Goal: Information Seeking & Learning: Learn about a topic

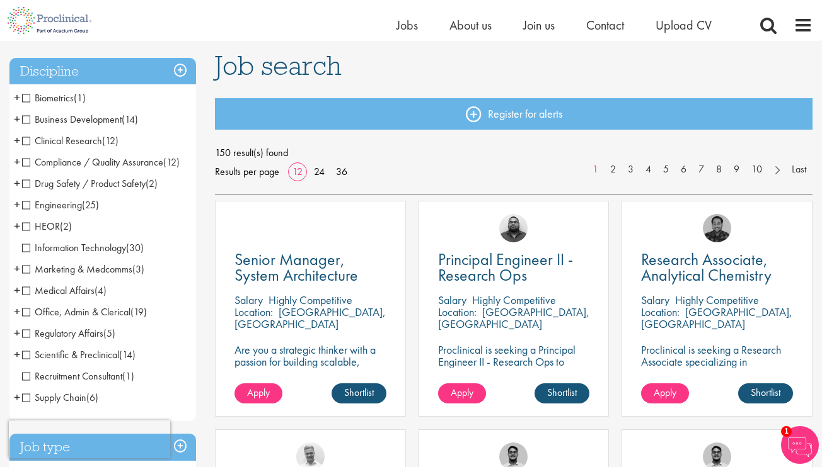
scroll to position [89, 0]
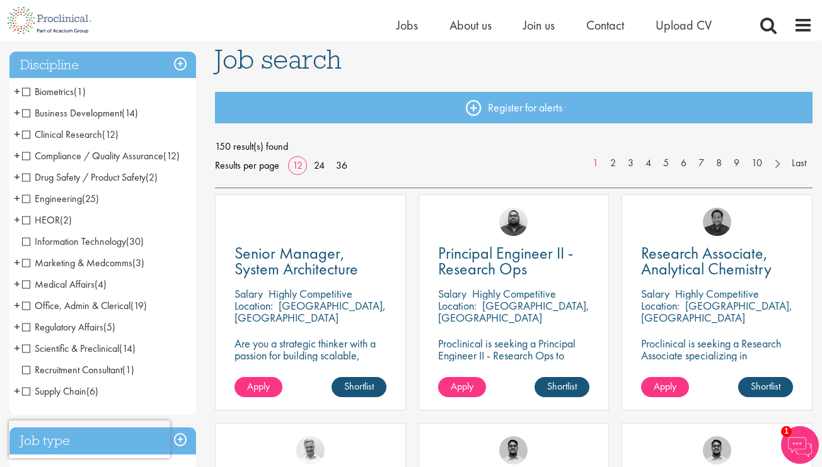
click at [26, 287] on span "Medical Affairs" at bounding box center [58, 284] width 72 height 13
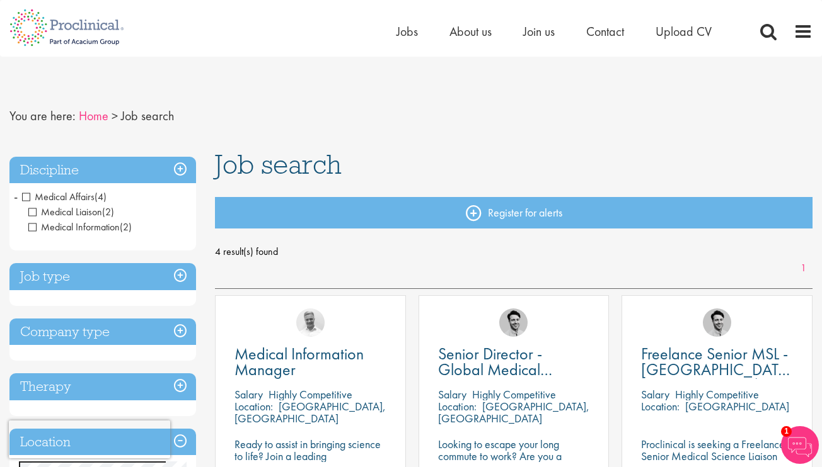
click at [96, 119] on link "Home" at bounding box center [94, 116] width 30 height 16
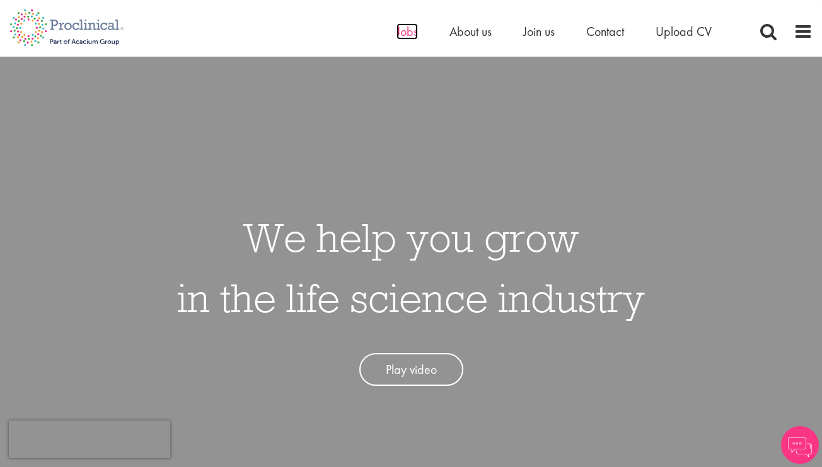
click at [400, 26] on span "Jobs" at bounding box center [406, 31] width 21 height 16
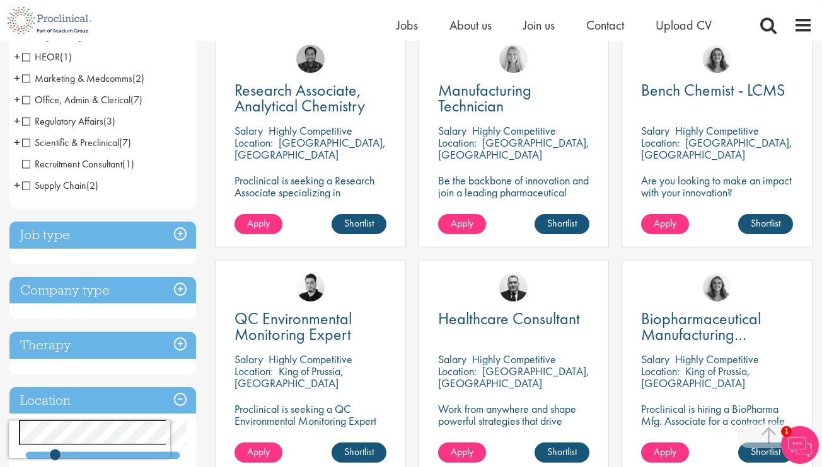
scroll to position [256, 0]
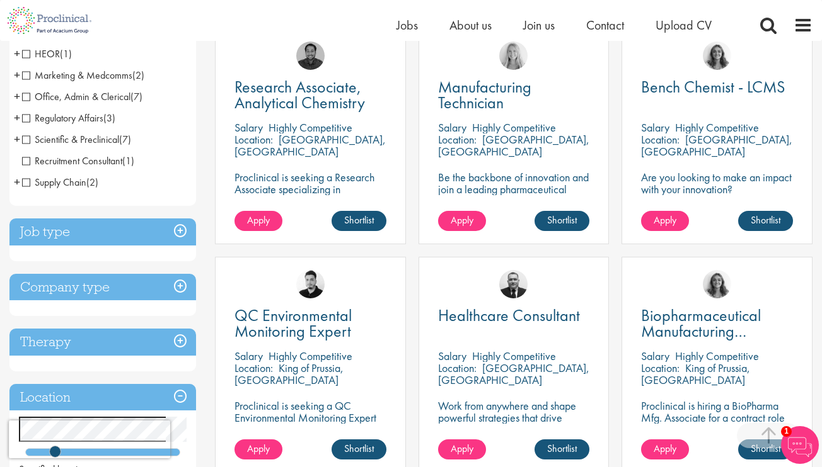
click at [184, 236] on h3 "Job type" at bounding box center [102, 232] width 186 height 27
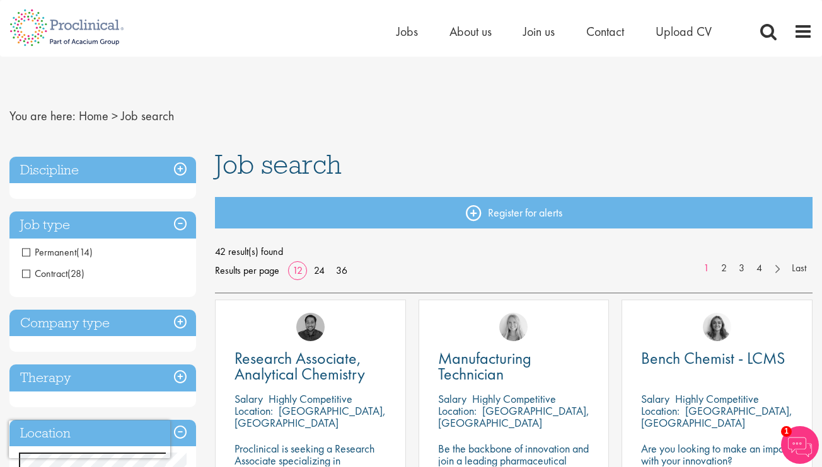
scroll to position [0, 0]
click at [178, 172] on h3 "Discipline" at bounding box center [102, 170] width 186 height 27
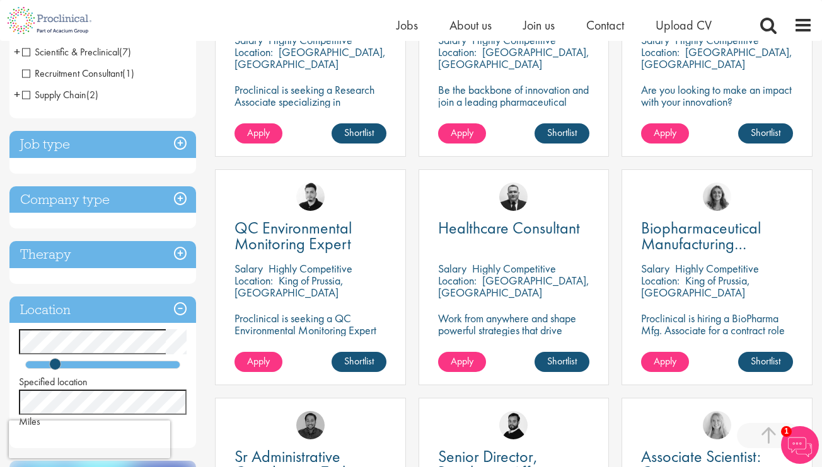
scroll to position [344, 0]
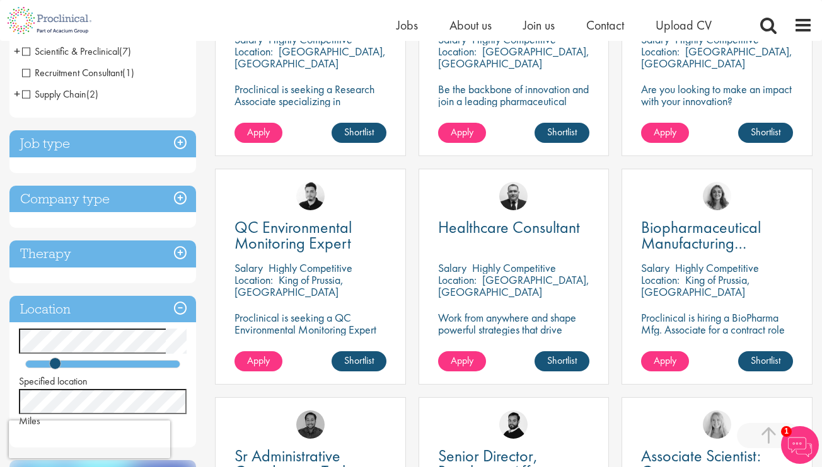
click at [181, 198] on h3 "Company type" at bounding box center [102, 199] width 186 height 27
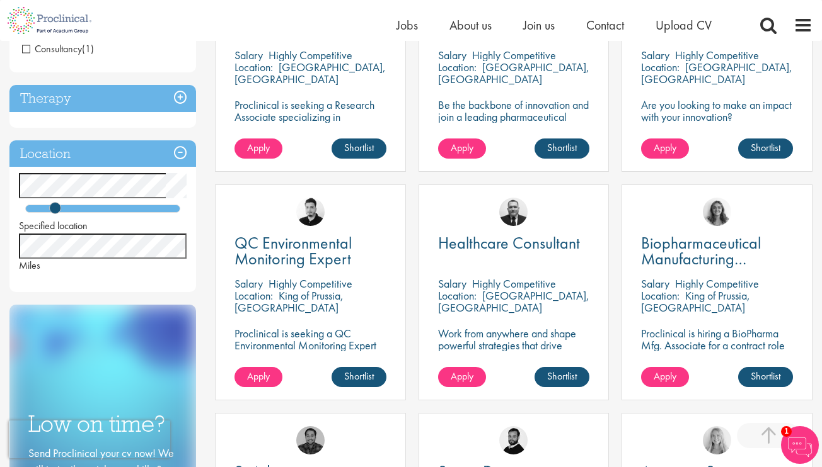
scroll to position [358, 0]
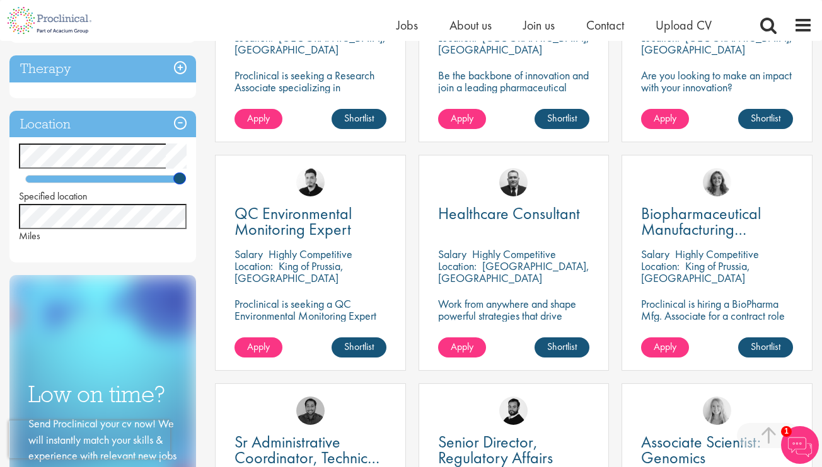
drag, startPoint x: 52, startPoint y: 179, endPoint x: 221, endPoint y: 190, distance: 168.6
click at [221, 190] on div "Discipline Biometrics (1) - + Statistics (1) Business Development (2) - + Licen…" at bounding box center [411, 361] width 822 height 1168
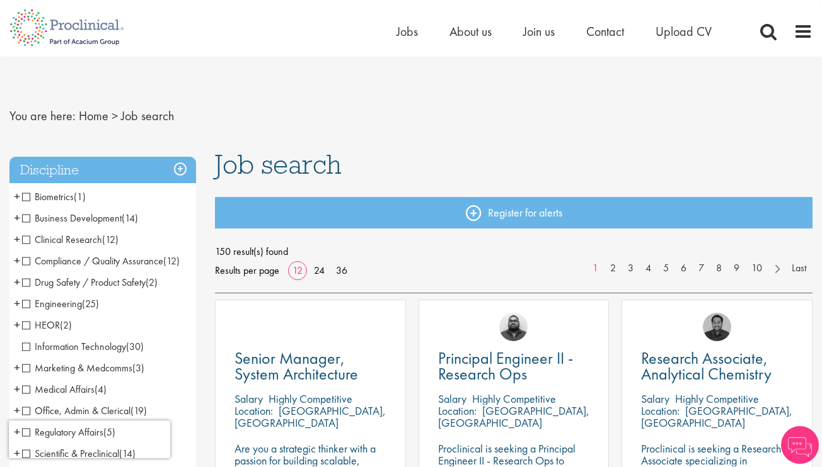
click at [28, 240] on span "Clinical Research" at bounding box center [62, 239] width 80 height 13
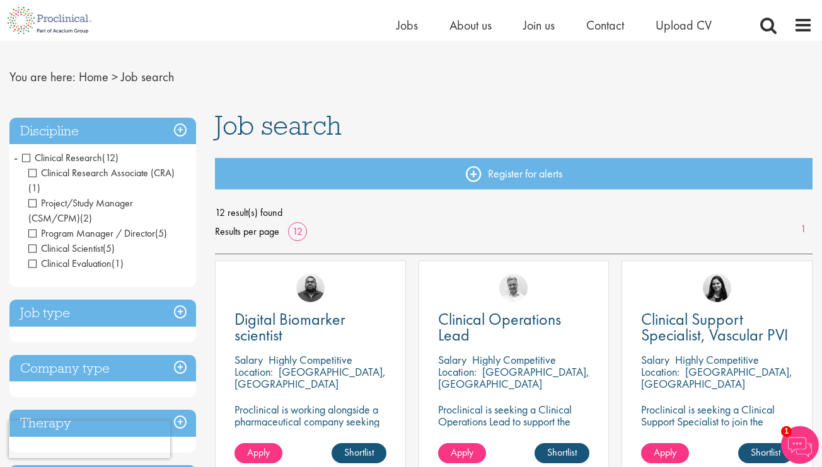
scroll to position [25, 0]
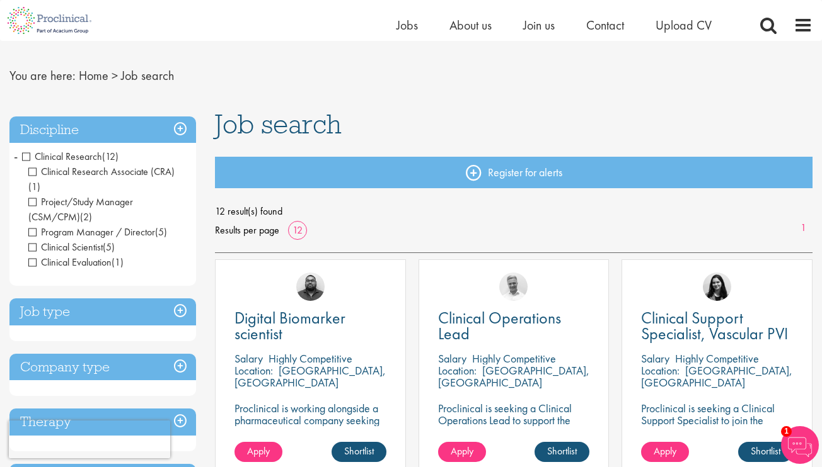
click at [30, 158] on span "Clinical Research" at bounding box center [62, 156] width 80 height 13
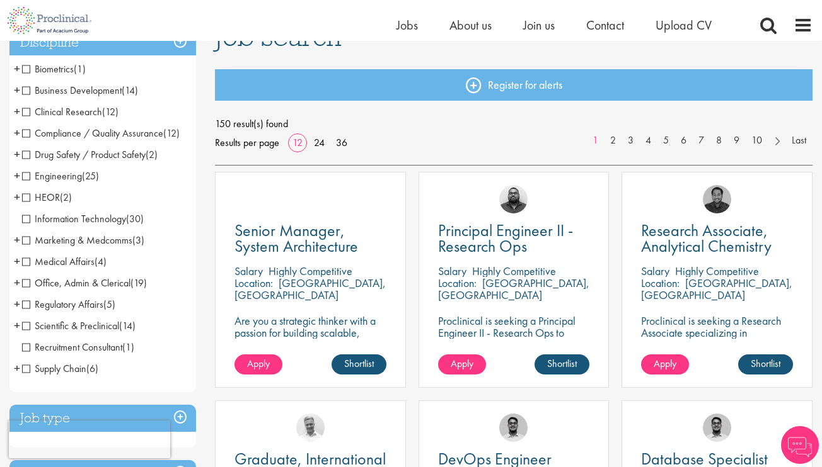
scroll to position [112, 0]
click at [28, 325] on span "Scientific & Preclinical" at bounding box center [70, 325] width 97 height 13
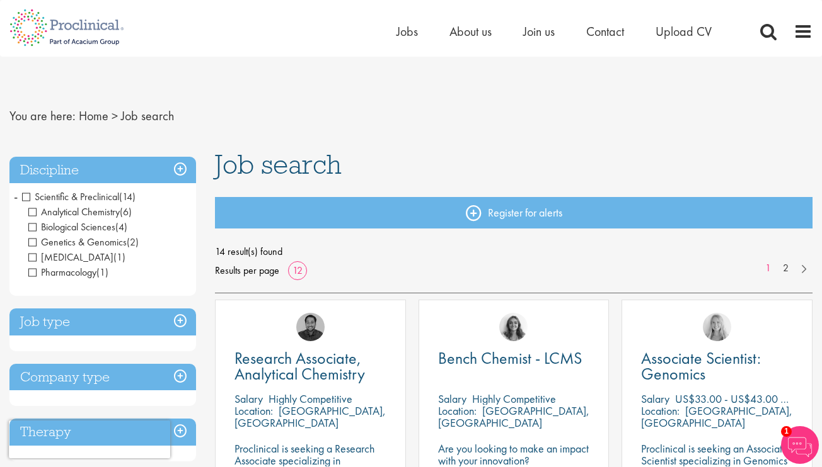
click at [28, 198] on span "Scientific & Preclinical" at bounding box center [70, 196] width 97 height 13
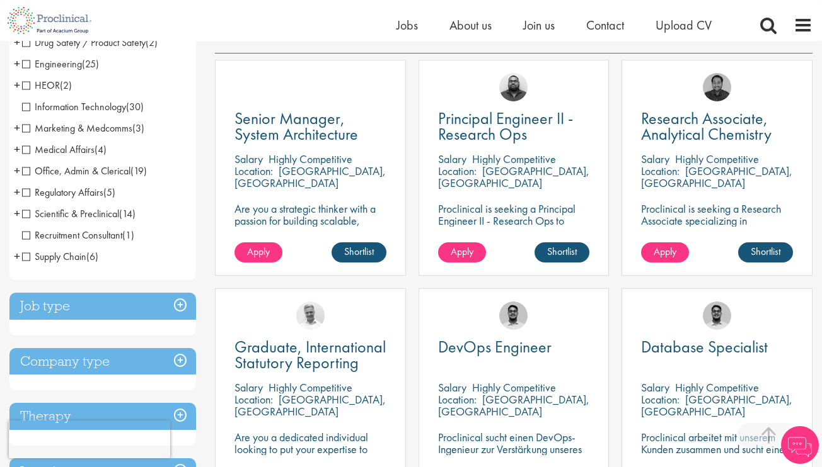
scroll to position [224, 0]
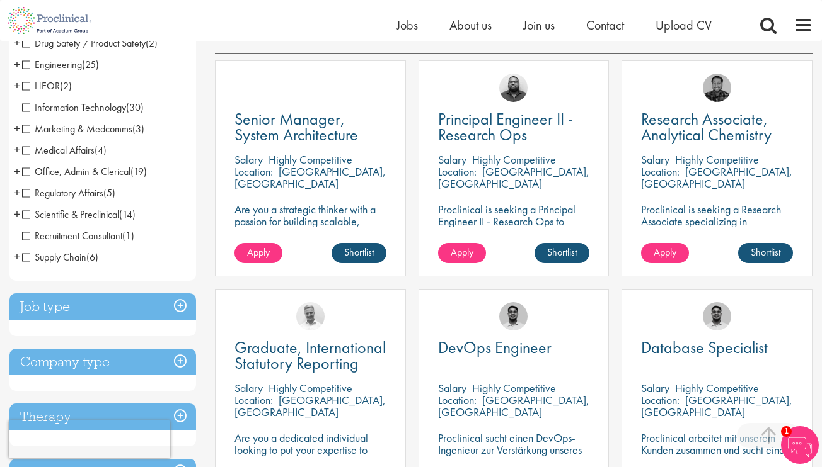
click at [28, 237] on span "Recruitment Consultant" at bounding box center [72, 235] width 100 height 13
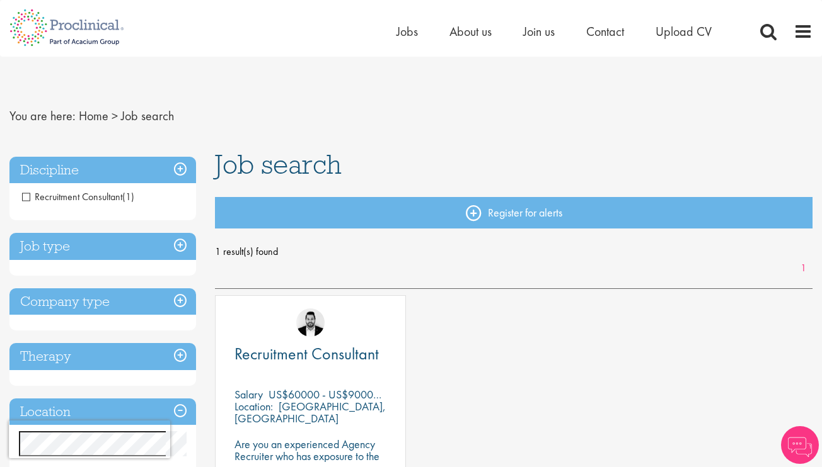
click at [26, 197] on span "Recruitment Consultant" at bounding box center [72, 196] width 100 height 13
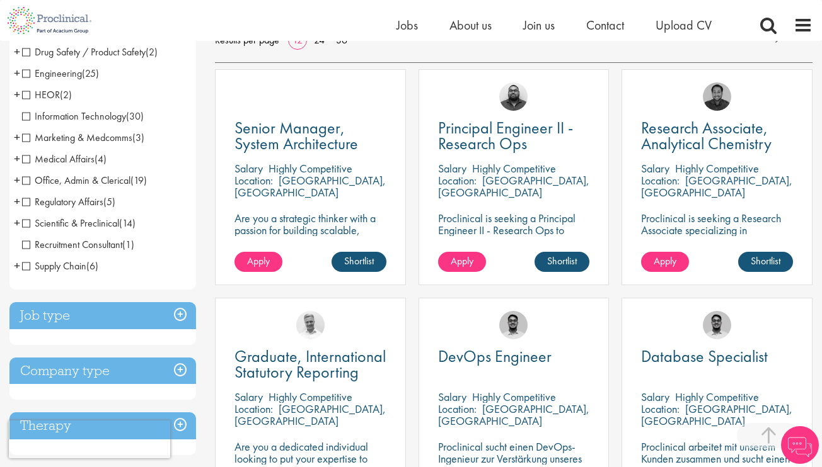
scroll to position [216, 0]
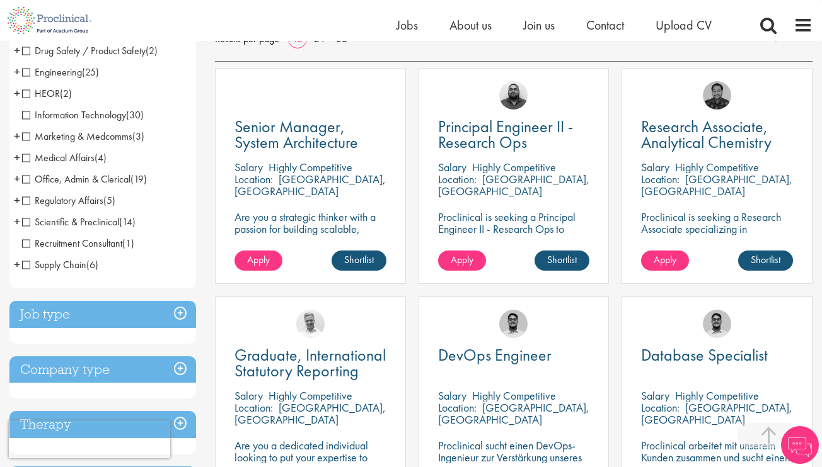
click at [27, 159] on span "Medical Affairs" at bounding box center [58, 157] width 72 height 13
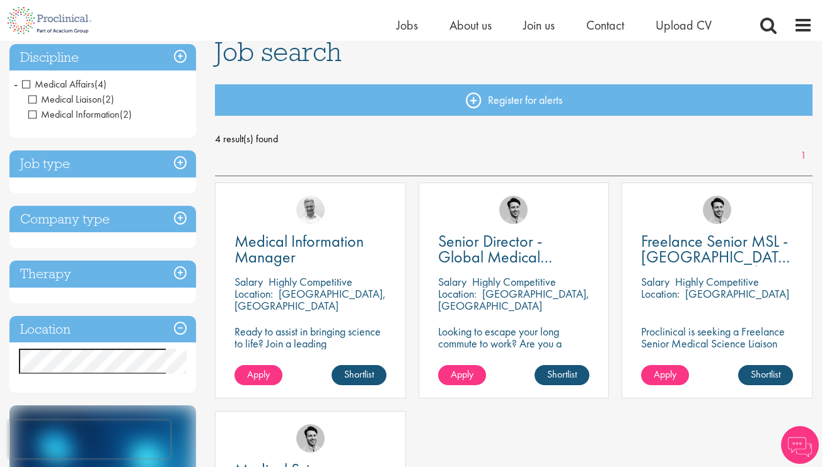
scroll to position [100, 0]
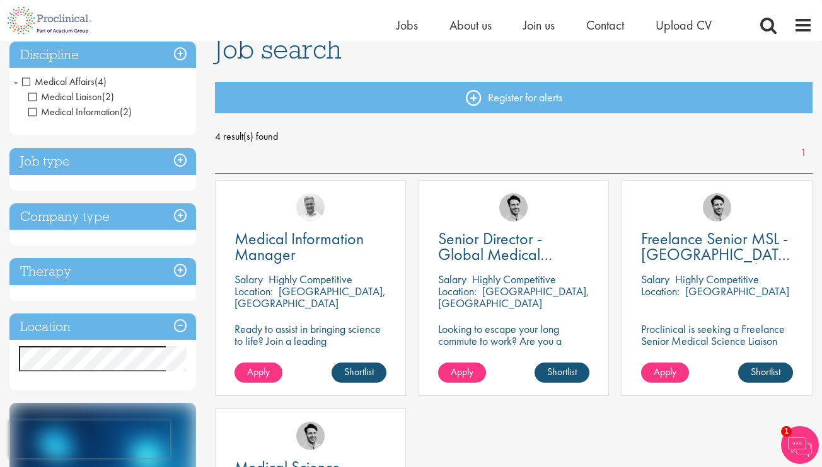
click at [496, 335] on p "Looking to escape your long commute to work? Are you a Medical Affairs Professi…" at bounding box center [514, 353] width 152 height 60
click at [507, 239] on span "Senior Director - Global Medical Information & Medical Affairs" at bounding box center [510, 262] width 144 height 69
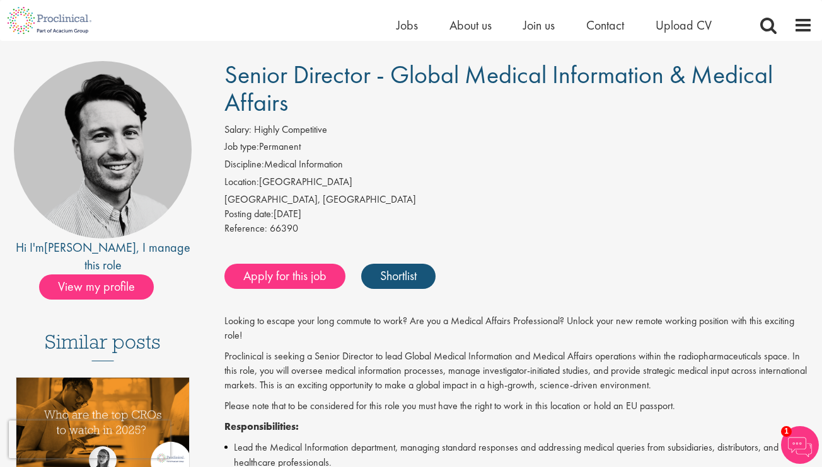
scroll to position [83, 0]
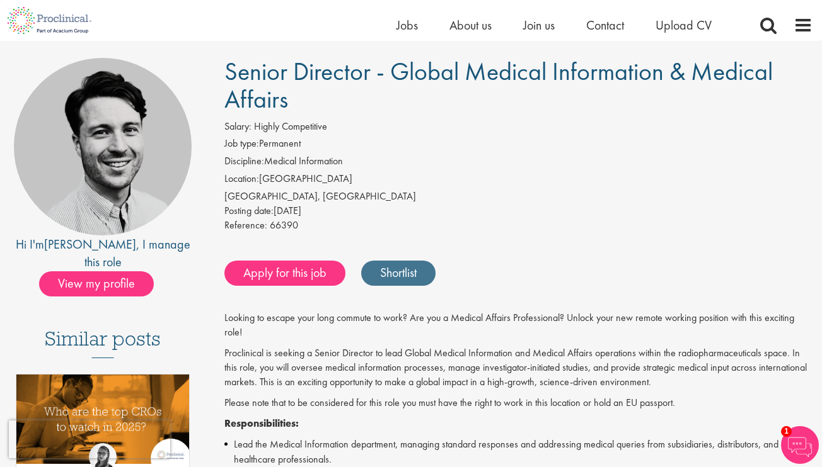
click at [408, 278] on link "Shortlist" at bounding box center [398, 273] width 74 height 25
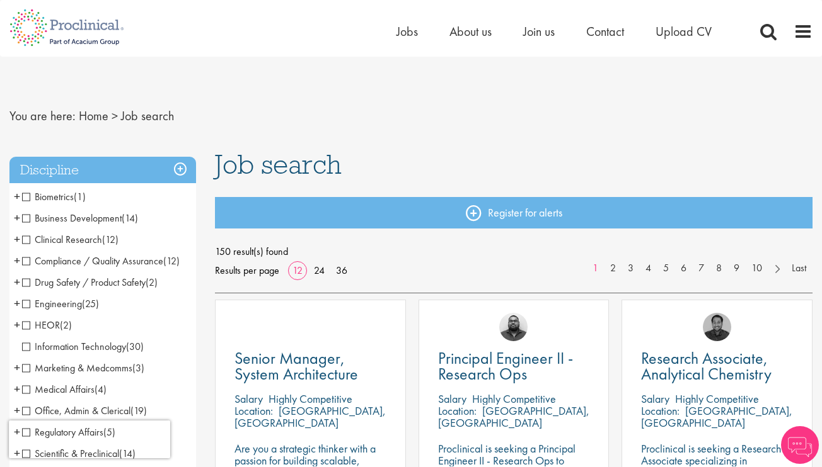
scroll to position [216, 0]
